Goal: Information Seeking & Learning: Learn about a topic

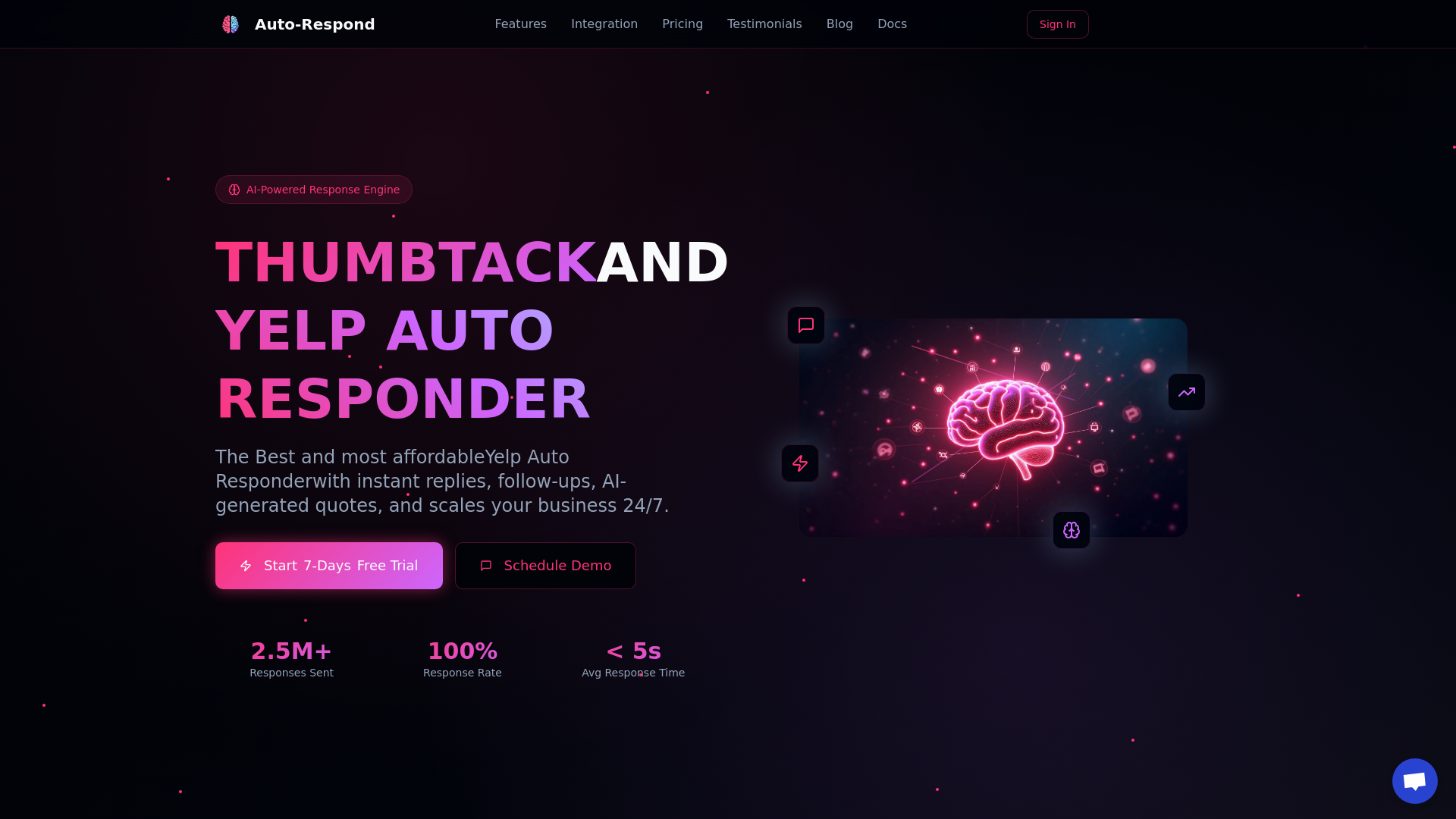
click at [827, 24] on link "Blog" at bounding box center [840, 25] width 27 height 18
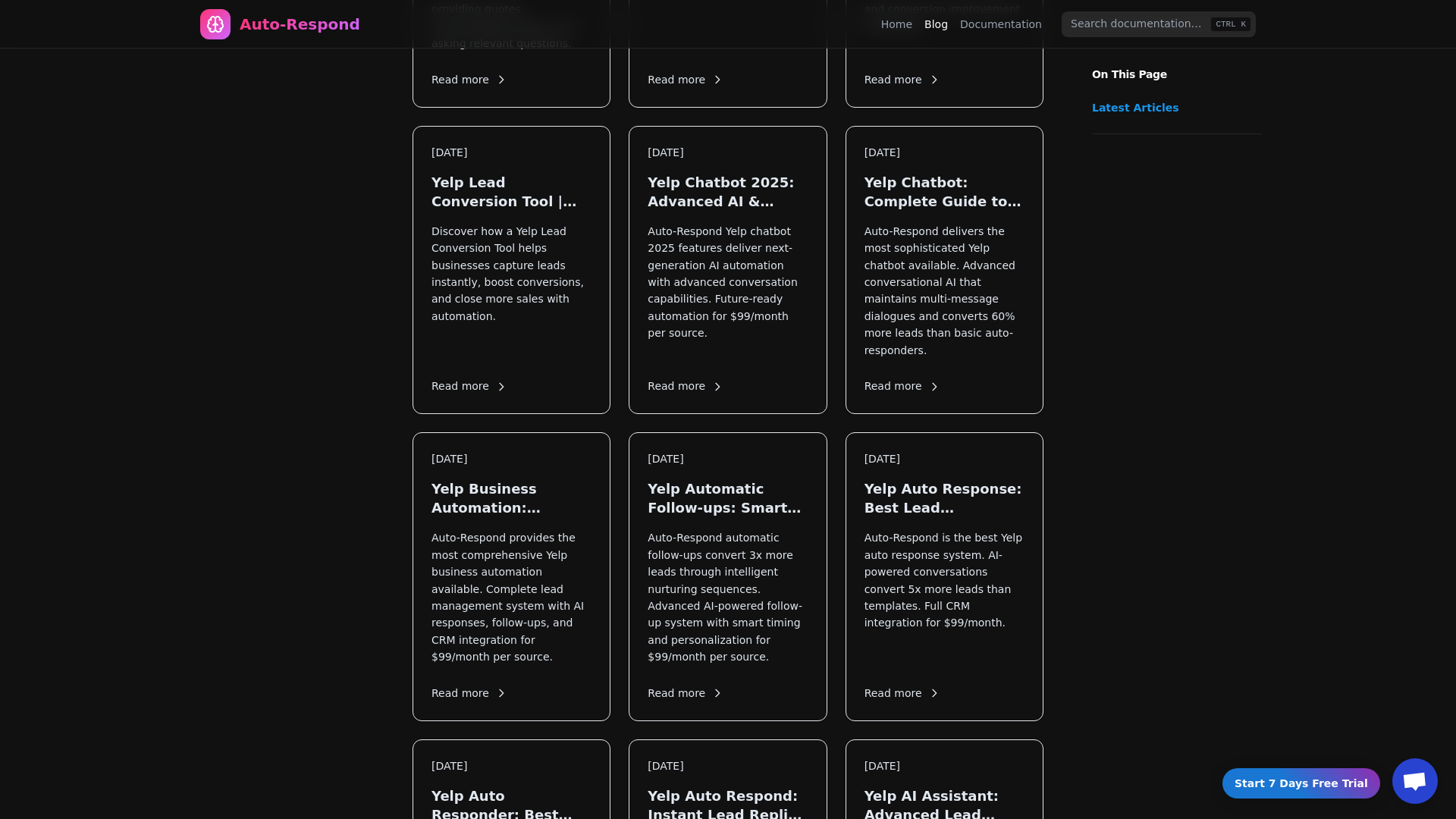
scroll to position [1058, 0]
